Goal: Information Seeking & Learning: Find contact information

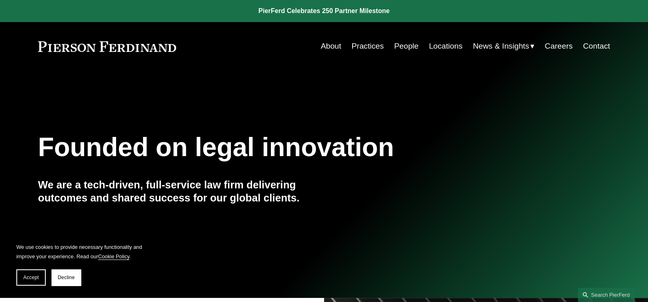
click at [404, 47] on link "People" at bounding box center [407, 46] width 25 height 16
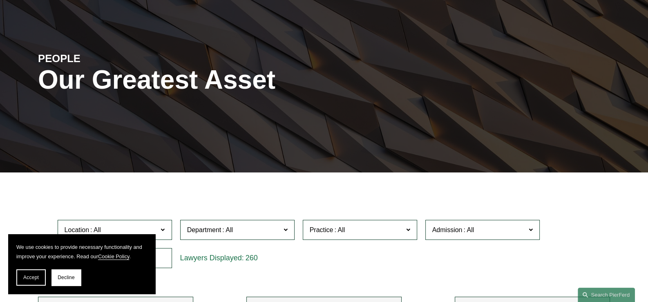
scroll to position [175, 0]
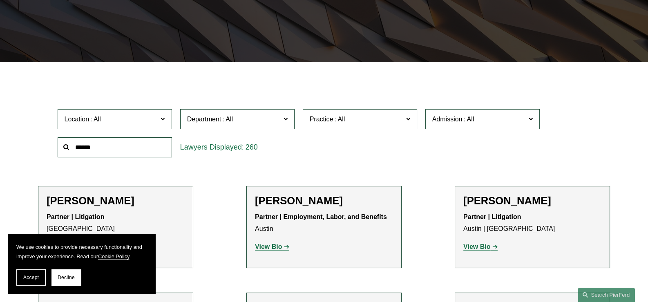
click at [412, 119] on label "Practice" at bounding box center [360, 119] width 114 height 20
drag, startPoint x: 415, startPoint y: 134, endPoint x: 415, endPoint y: 145, distance: 10.6
click at [0, 0] on ul "All Antitrust Counseling Appellate Arbitration and Mediation Banking and Financ…" at bounding box center [0, 0] width 0 height 0
click at [163, 122] on span at bounding box center [163, 119] width 4 height 11
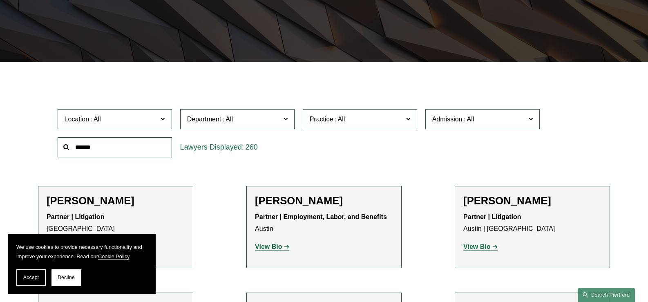
scroll to position [243, 0]
click at [0, 0] on link "[US_STATE]" at bounding box center [0, 0] width 0 height 0
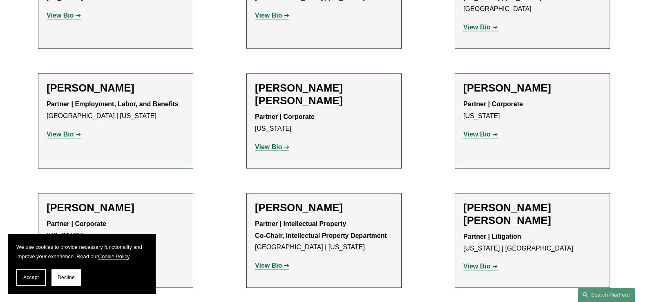
scroll to position [1529, 0]
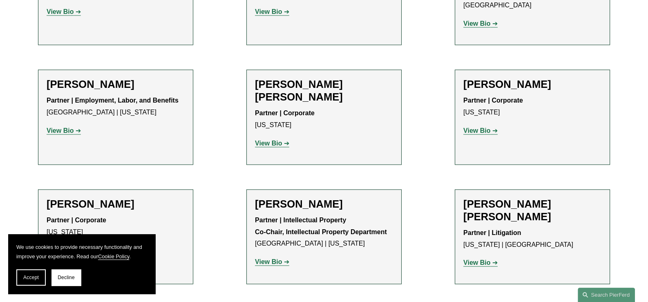
click at [72, 247] on strong "View Bio" at bounding box center [60, 250] width 27 height 7
